Goal: Task Accomplishment & Management: Use online tool/utility

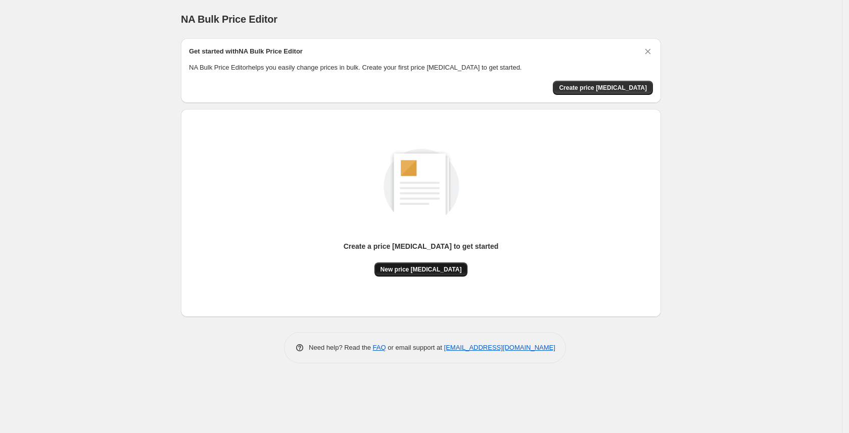
click at [438, 276] on button "New price [MEDICAL_DATA]" at bounding box center [420, 270] width 93 height 14
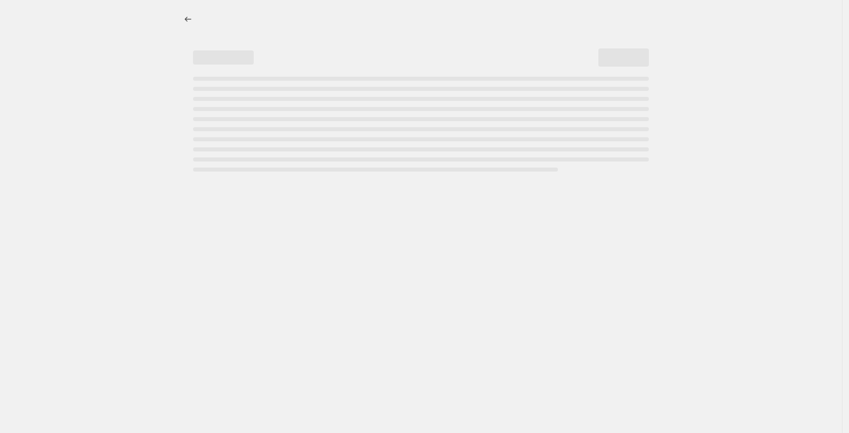
select select "percentage"
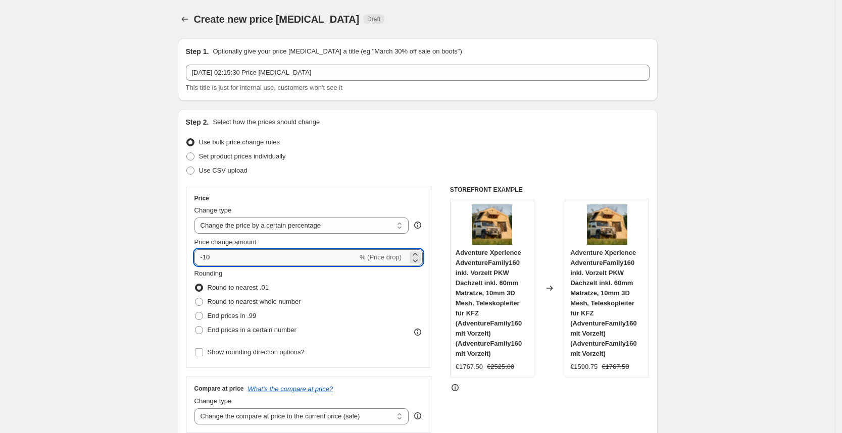
click at [269, 261] on input "-10" at bounding box center [275, 258] width 163 height 16
click at [232, 251] on input "-10" at bounding box center [275, 258] width 163 height 16
type input "-1"
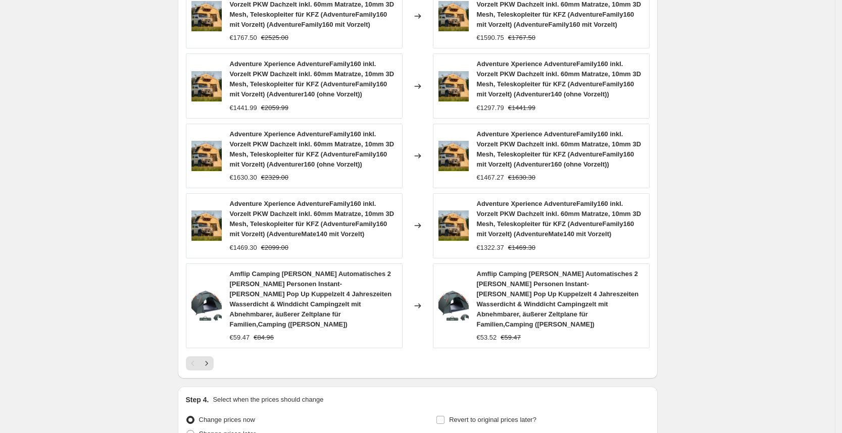
scroll to position [704, 0]
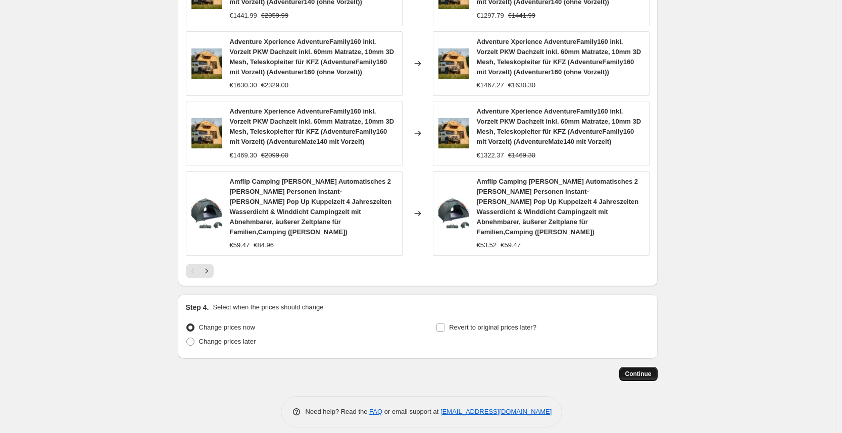
type input "-25"
click at [654, 367] on button "Continue" at bounding box center [638, 374] width 38 height 14
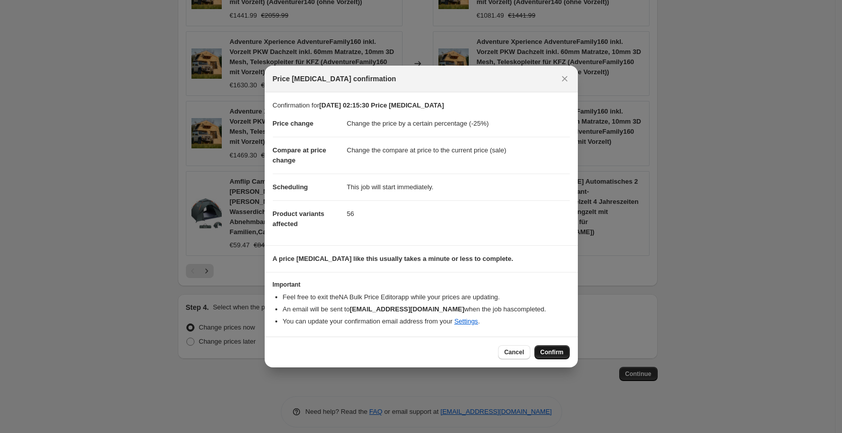
click at [546, 353] on span "Confirm" at bounding box center [551, 353] width 23 height 8
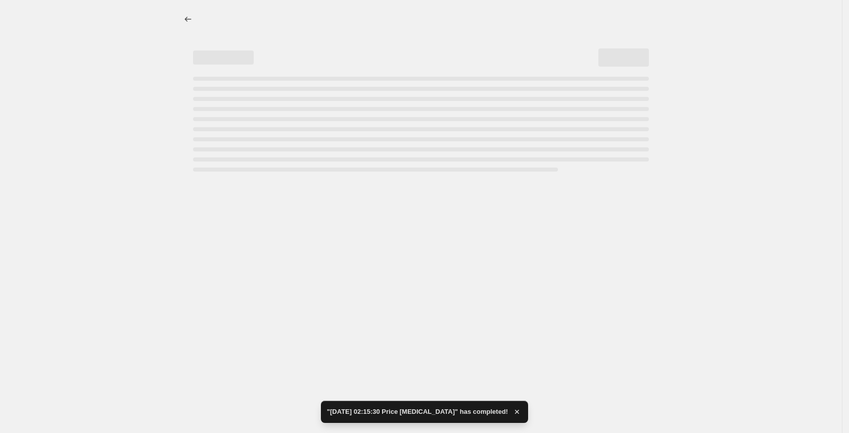
select select "percentage"
